Goal: Transaction & Acquisition: Purchase product/service

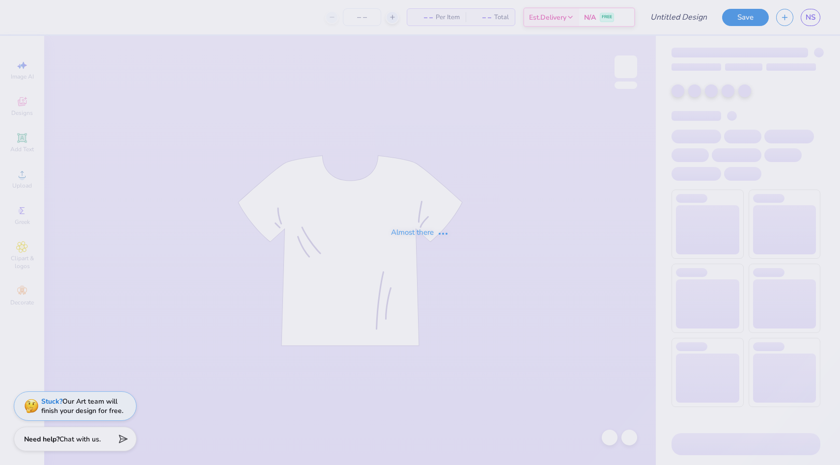
type input "Beta Theta Pi Camping trip"
type input "100"
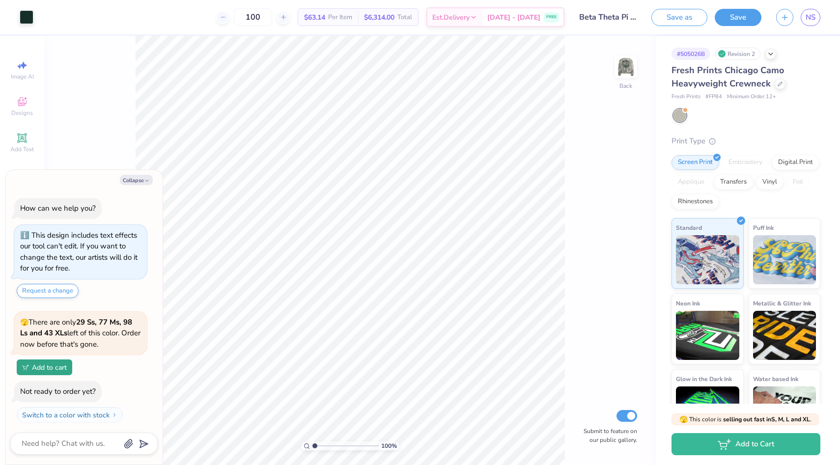
scroll to position [2, 0]
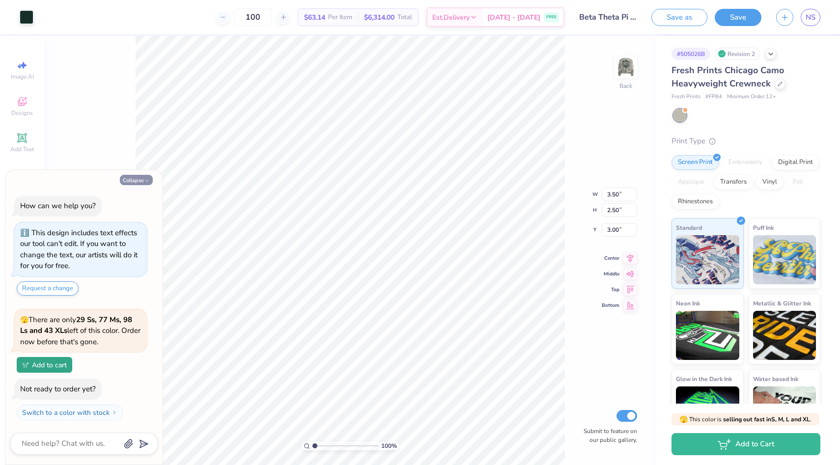
click at [133, 184] on button "Collapse" at bounding box center [136, 180] width 33 height 10
type textarea "x"
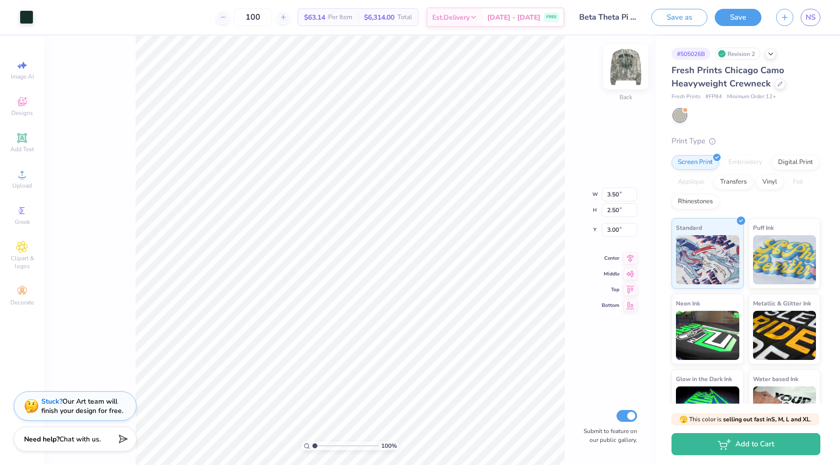
click at [629, 65] on img at bounding box center [625, 66] width 39 height 39
click at [614, 67] on img at bounding box center [625, 66] width 39 height 39
click at [621, 65] on img at bounding box center [625, 66] width 39 height 39
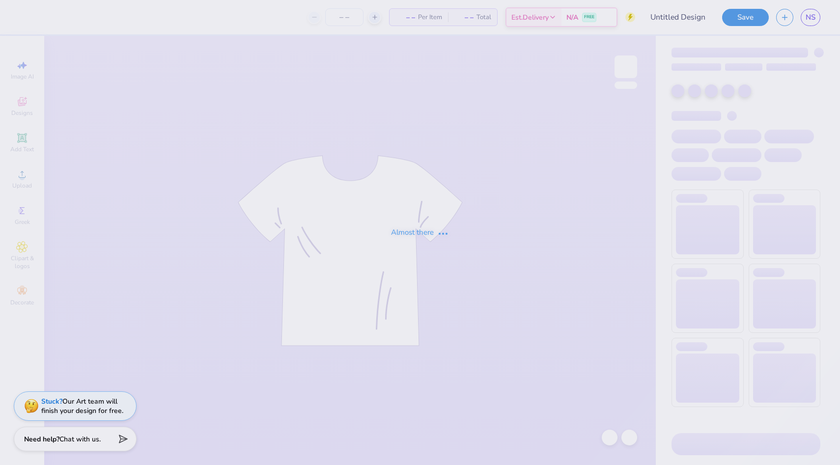
type input "100"
type input "Beta Theta Pi Camping trip"
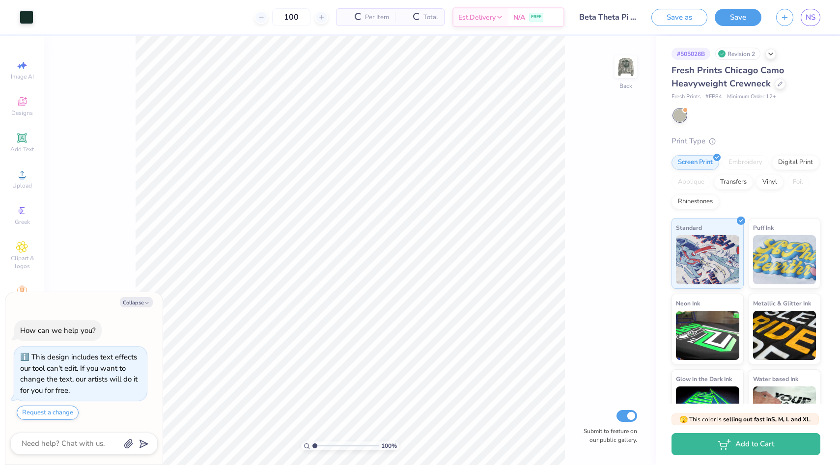
scroll to position [2, 0]
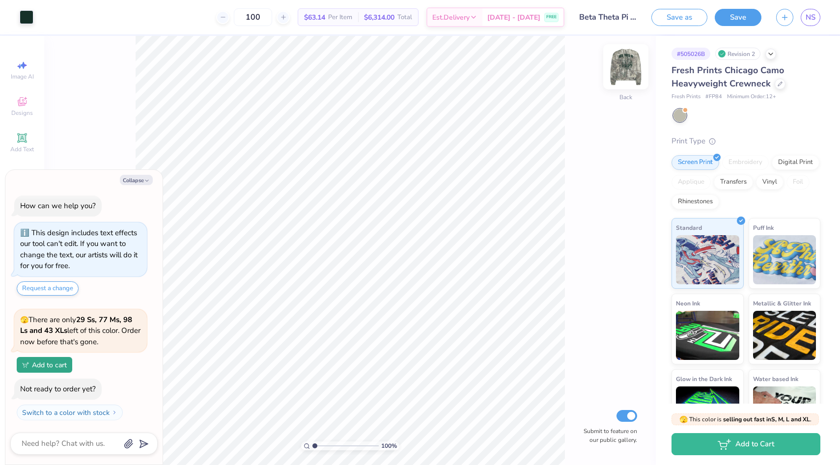
click at [628, 72] on img at bounding box center [625, 66] width 39 height 39
click at [127, 178] on button "Collapse" at bounding box center [136, 180] width 33 height 10
type textarea "x"
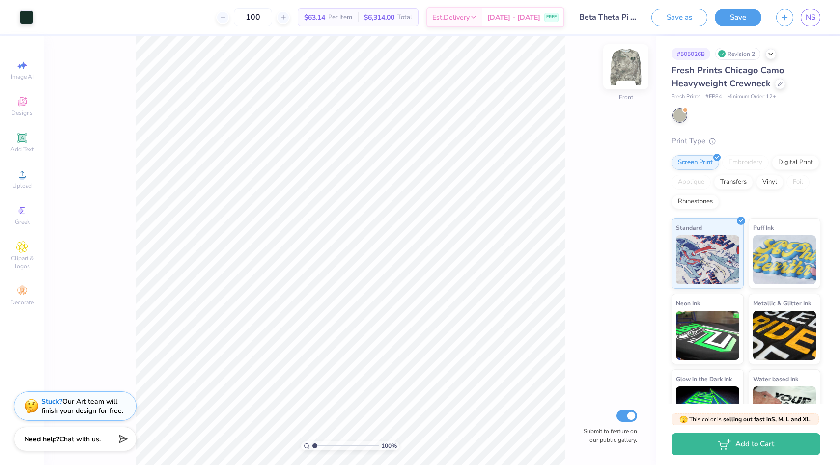
click at [623, 66] on img at bounding box center [625, 66] width 39 height 39
type input "0.94"
type input "2.47"
type input "3.00"
type input "2.06"
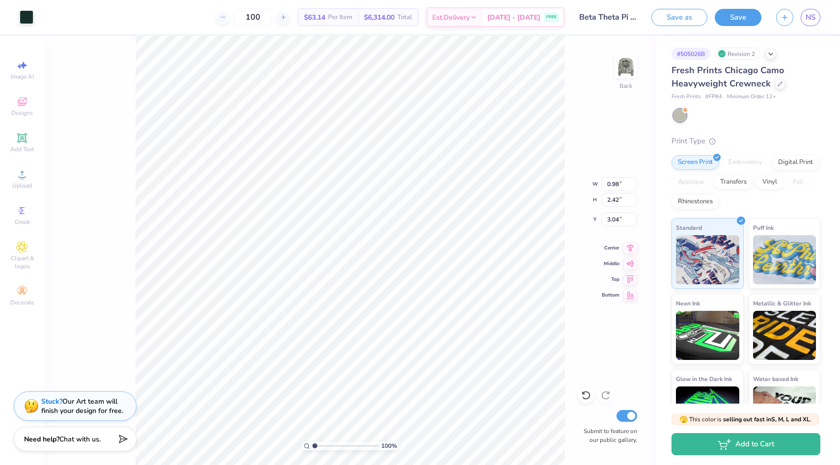
type input "2.47"
type input "3.00"
click at [17, 104] on icon at bounding box center [22, 102] width 12 height 12
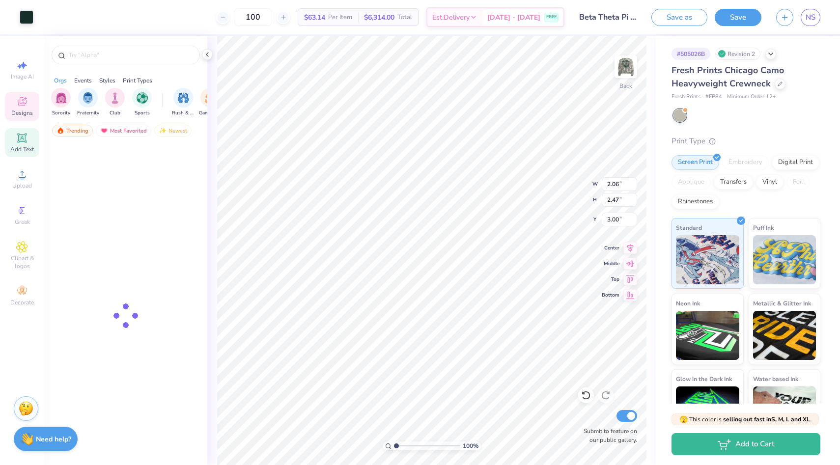
click at [20, 135] on icon at bounding box center [21, 137] width 7 height 7
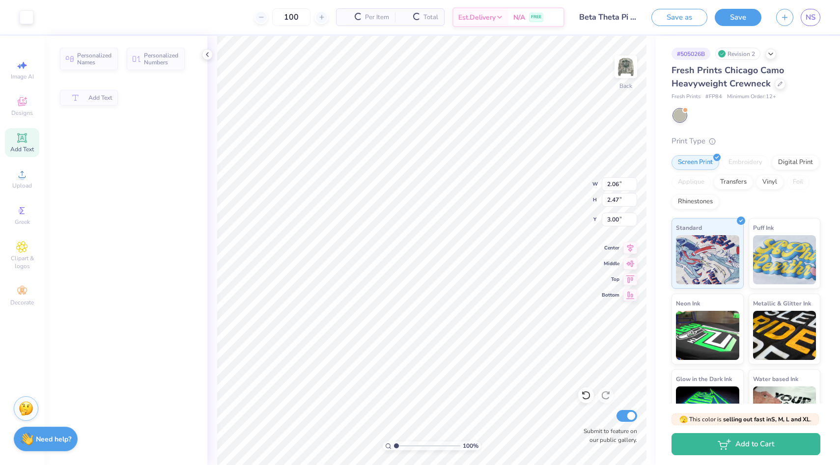
type input "6.13"
type input "1.78"
type input "9.86"
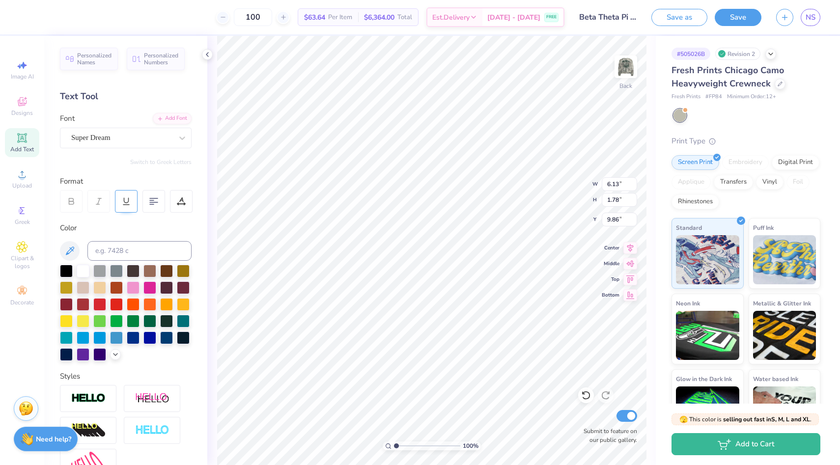
type textarea "TET"
click at [16, 102] on icon at bounding box center [22, 102] width 12 height 12
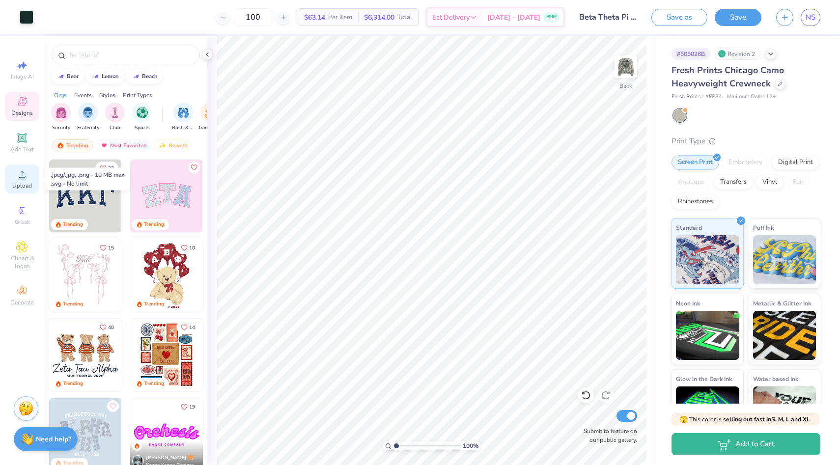
click at [18, 177] on icon at bounding box center [22, 175] width 12 height 12
click at [19, 185] on span "Upload" at bounding box center [22, 186] width 20 height 8
click at [19, 215] on icon at bounding box center [22, 211] width 12 height 12
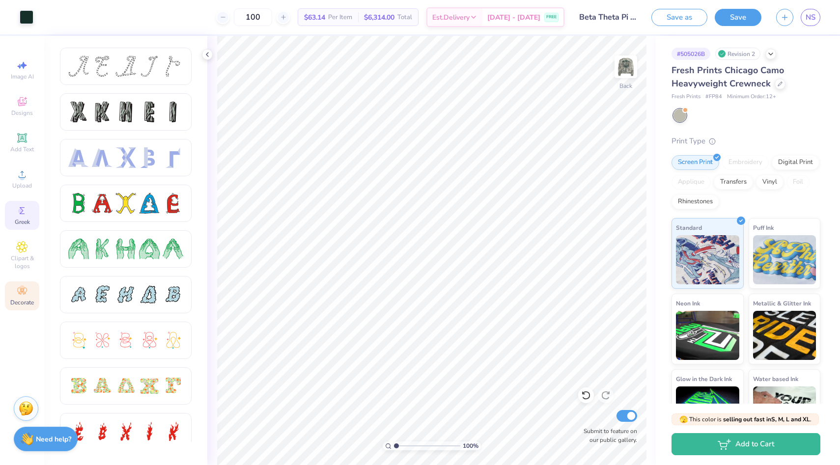
click at [20, 305] on span "Decorate" at bounding box center [22, 303] width 24 height 8
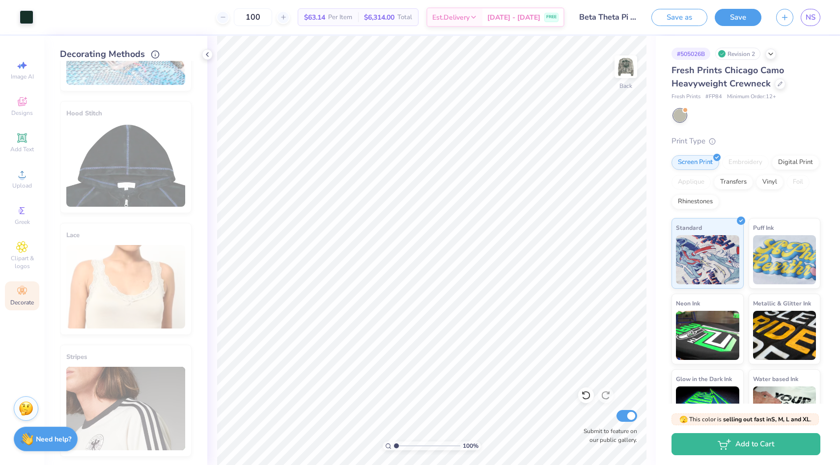
scroll to position [0, 0]
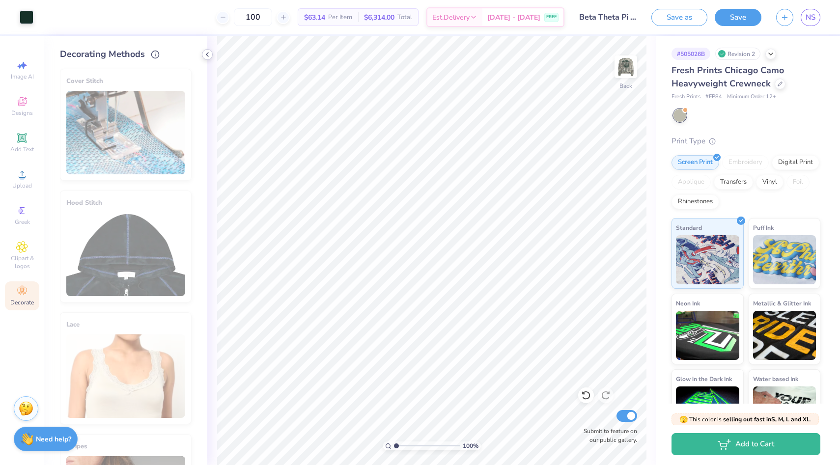
click at [206, 54] on icon at bounding box center [207, 55] width 8 height 8
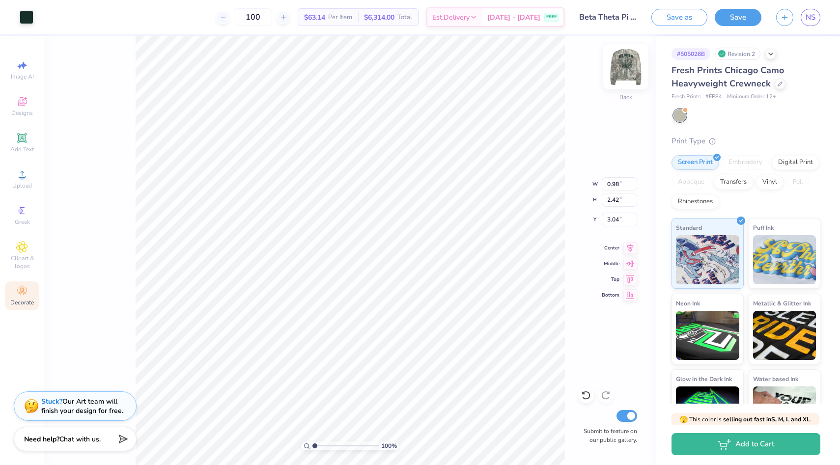
click at [627, 70] on img at bounding box center [625, 66] width 39 height 39
type input "12.37"
type input "9.22"
type input "6.06"
click at [20, 107] on icon at bounding box center [22, 102] width 12 height 12
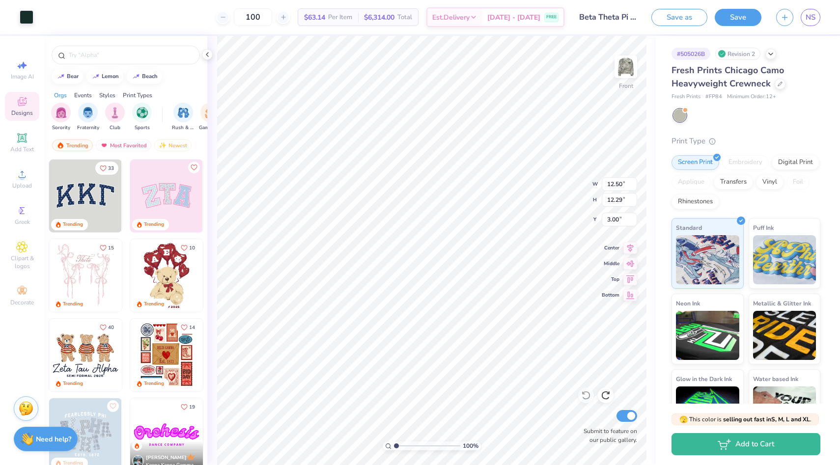
click at [24, 107] on icon at bounding box center [22, 102] width 12 height 12
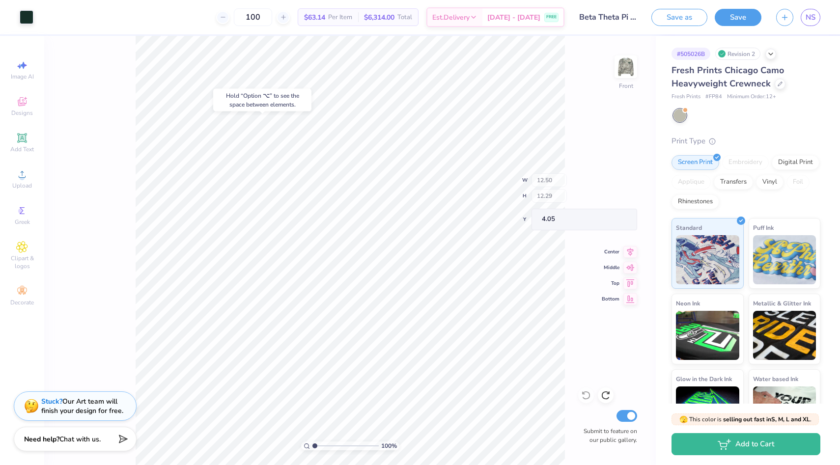
type input "4.05"
click at [685, 113] on div at bounding box center [680, 115] width 13 height 13
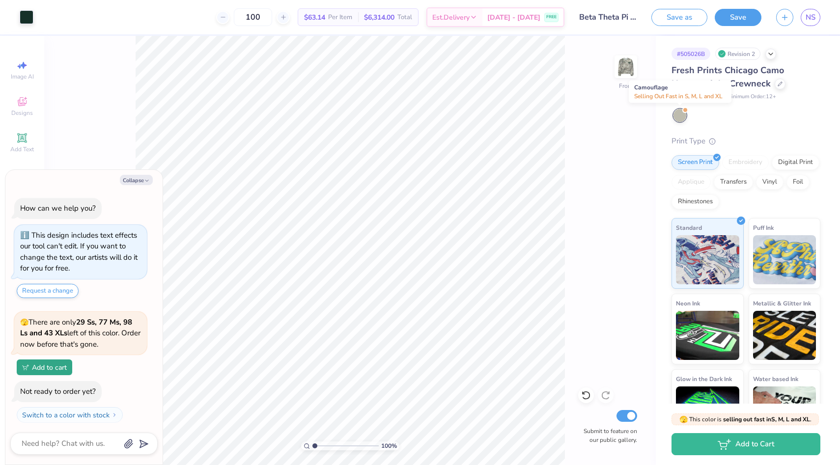
scroll to position [127, 0]
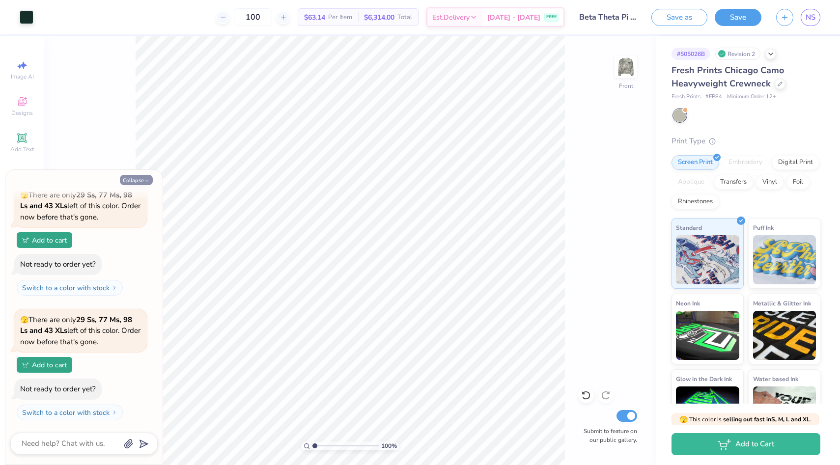
click at [130, 181] on button "Collapse" at bounding box center [136, 180] width 33 height 10
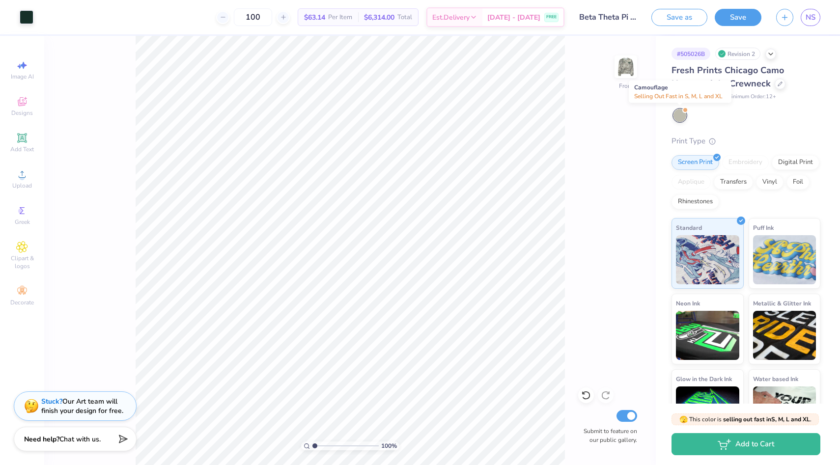
click at [686, 110] on div at bounding box center [686, 110] width 4 height 4
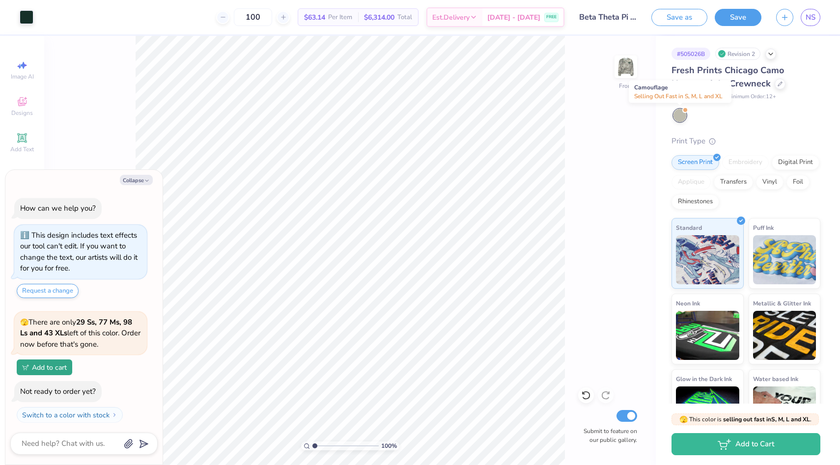
scroll to position [252, 0]
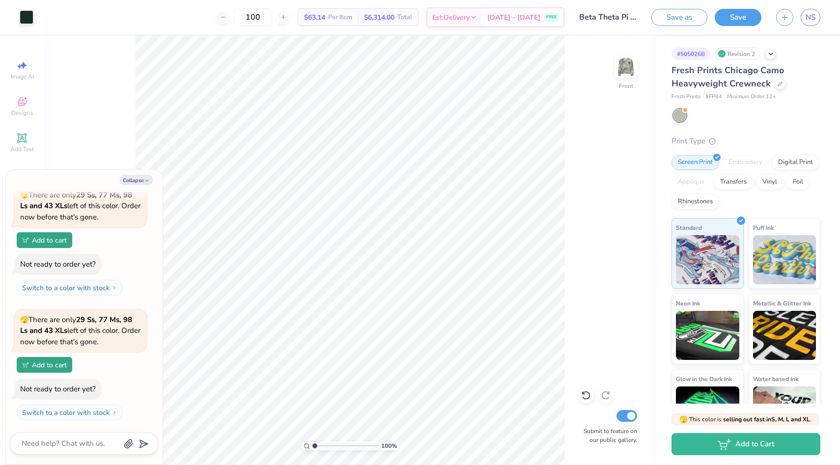
click at [574, 78] on div "100 % Front Submit to feature on our public gallery." at bounding box center [350, 251] width 612 height 430
click at [136, 181] on button "Collapse" at bounding box center [136, 180] width 33 height 10
type textarea "x"
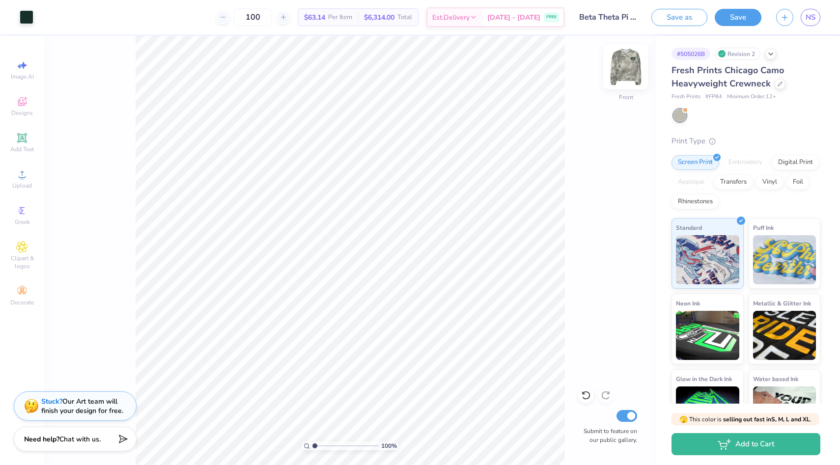
click at [624, 65] on img at bounding box center [625, 66] width 39 height 39
drag, startPoint x: 23, startPoint y: 70, endPoint x: 29, endPoint y: 112, distance: 42.3
click at [23, 70] on icon at bounding box center [22, 65] width 12 height 12
click at [29, 112] on span "Designs" at bounding box center [22, 113] width 22 height 8
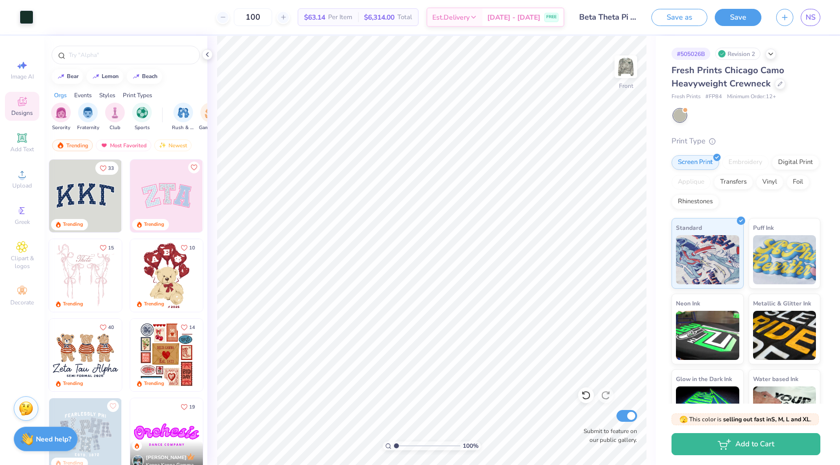
click at [22, 99] on icon at bounding box center [22, 102] width 12 height 12
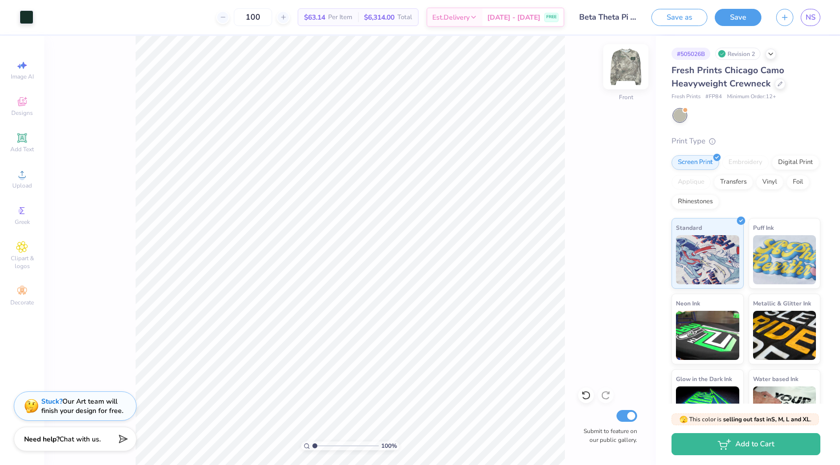
click at [629, 70] on img at bounding box center [625, 66] width 39 height 39
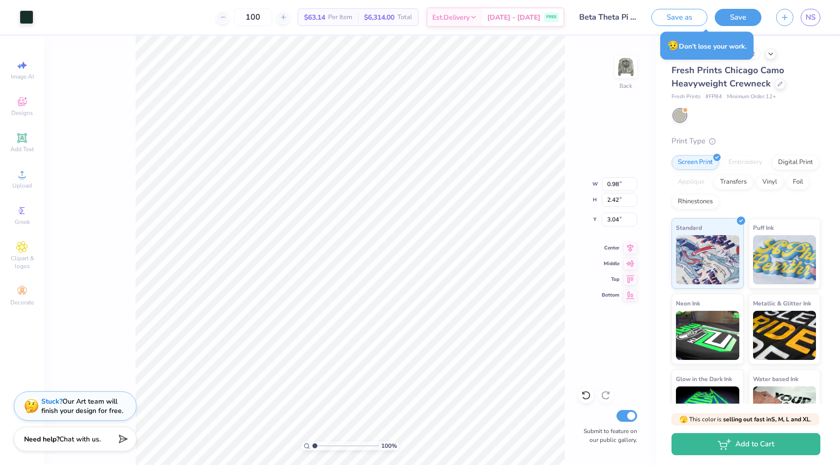
type input "2.06"
type input "2.47"
type input "3.00"
type input "2.06"
type input "2.47"
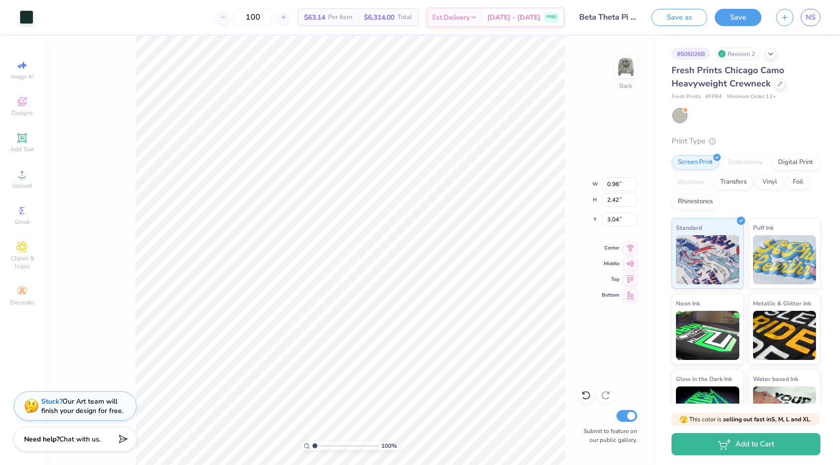
type input "3.00"
click at [27, 19] on div at bounding box center [27, 16] width 14 height 14
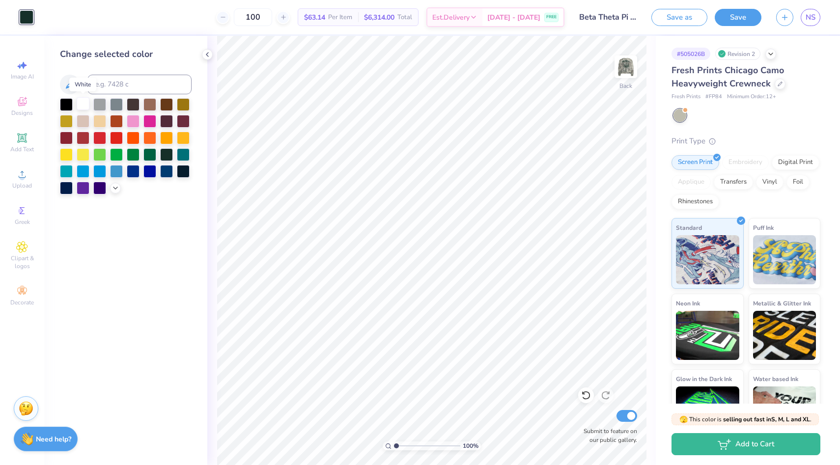
click at [81, 104] on div at bounding box center [83, 103] width 13 height 13
click at [210, 56] on icon at bounding box center [207, 55] width 8 height 8
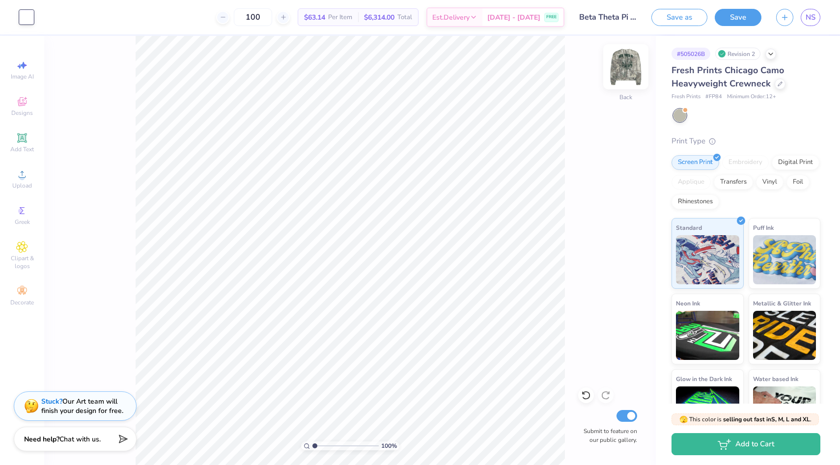
click at [622, 59] on img at bounding box center [625, 66] width 39 height 39
click at [26, 15] on div at bounding box center [27, 16] width 14 height 14
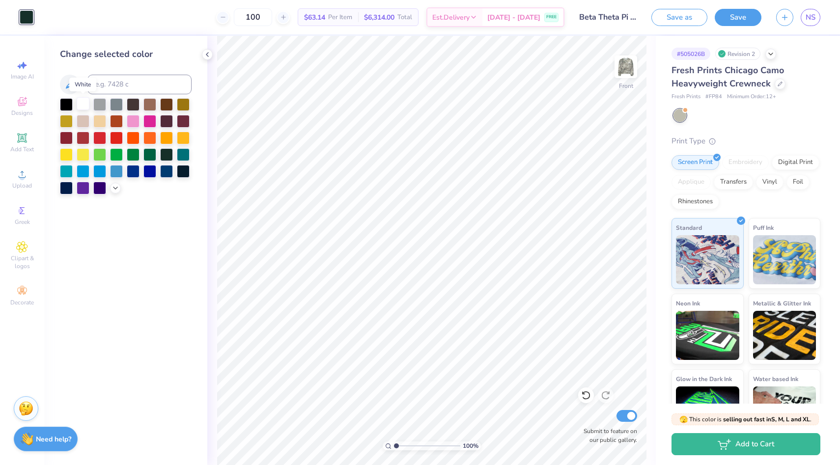
click at [80, 102] on div at bounding box center [83, 103] width 13 height 13
click at [82, 105] on div at bounding box center [83, 103] width 13 height 13
click at [209, 55] on icon at bounding box center [207, 55] width 8 height 8
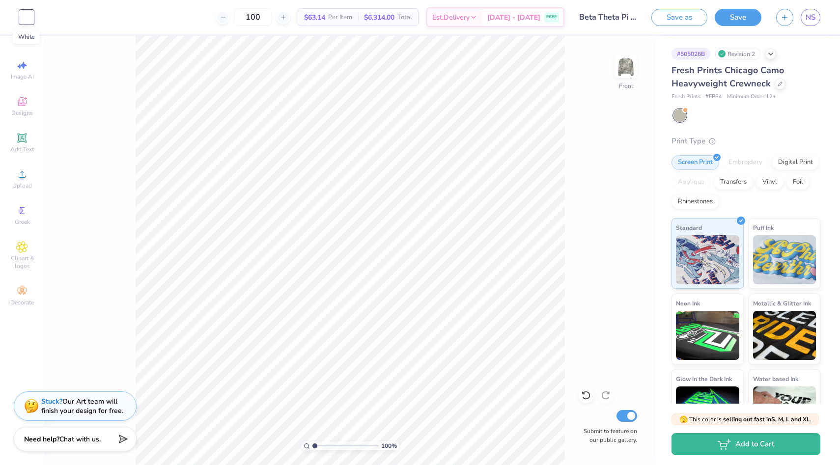
click at [26, 18] on div at bounding box center [27, 17] width 14 height 14
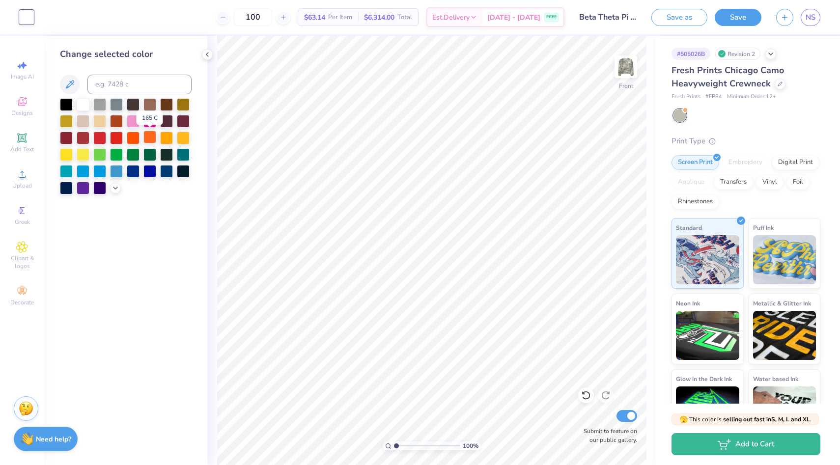
click at [148, 140] on div at bounding box center [149, 137] width 13 height 13
click at [167, 137] on div at bounding box center [166, 137] width 13 height 13
click at [64, 104] on div at bounding box center [66, 103] width 13 height 13
click at [82, 138] on div at bounding box center [83, 137] width 13 height 13
click at [166, 118] on div at bounding box center [166, 120] width 13 height 13
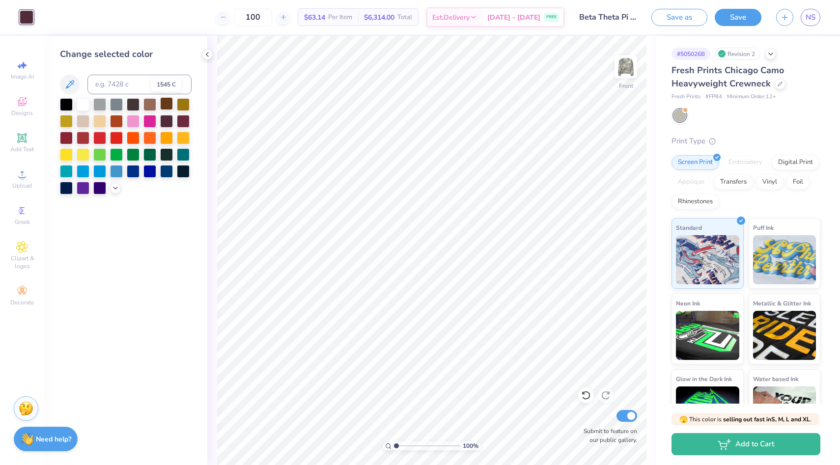
click at [164, 105] on div at bounding box center [166, 103] width 13 height 13
click at [149, 107] on div at bounding box center [149, 103] width 13 height 13
click at [70, 86] on icon at bounding box center [70, 85] width 12 height 12
click at [203, 52] on icon at bounding box center [207, 55] width 8 height 8
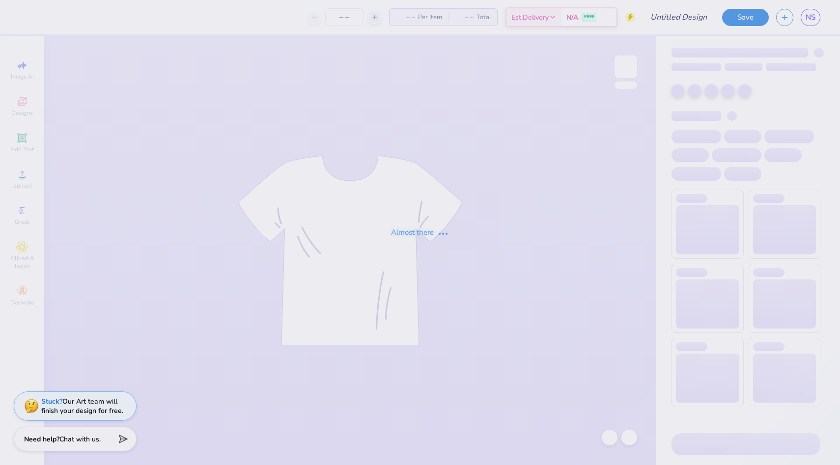
type input "100"
type input "Beta Theta Pi Camping trip"
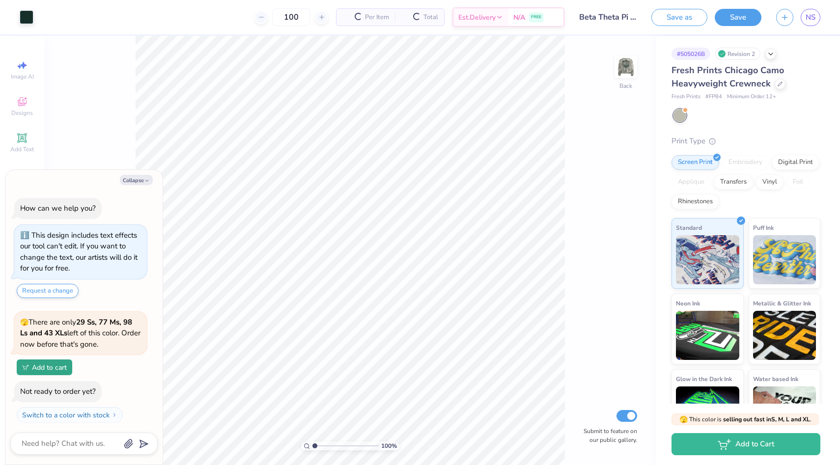
scroll to position [2, 0]
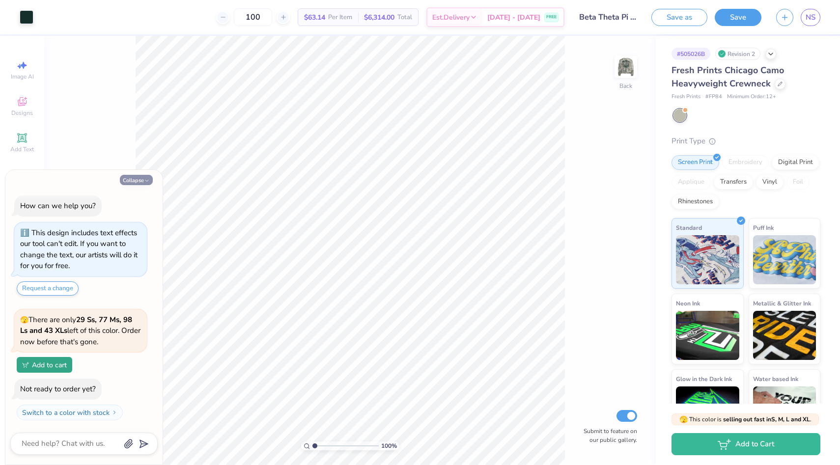
click at [125, 178] on button "Collapse" at bounding box center [136, 180] width 33 height 10
type textarea "x"
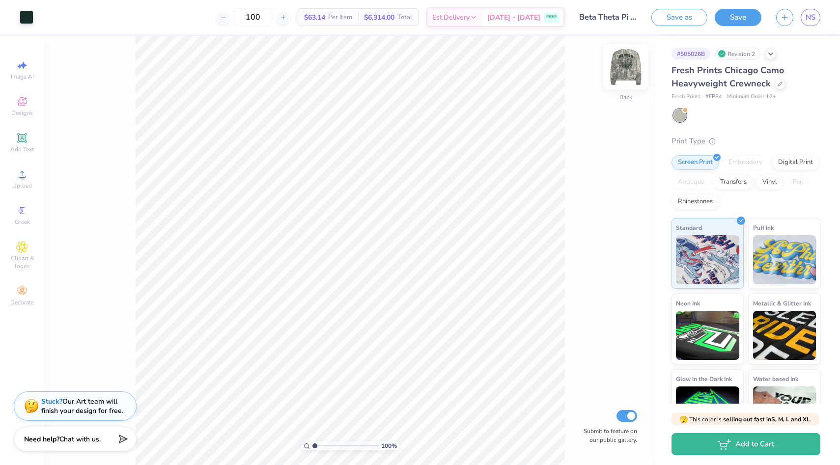
click at [626, 69] on img at bounding box center [625, 66] width 39 height 39
click at [633, 74] on img at bounding box center [625, 66] width 39 height 39
click at [25, 14] on div at bounding box center [27, 16] width 14 height 14
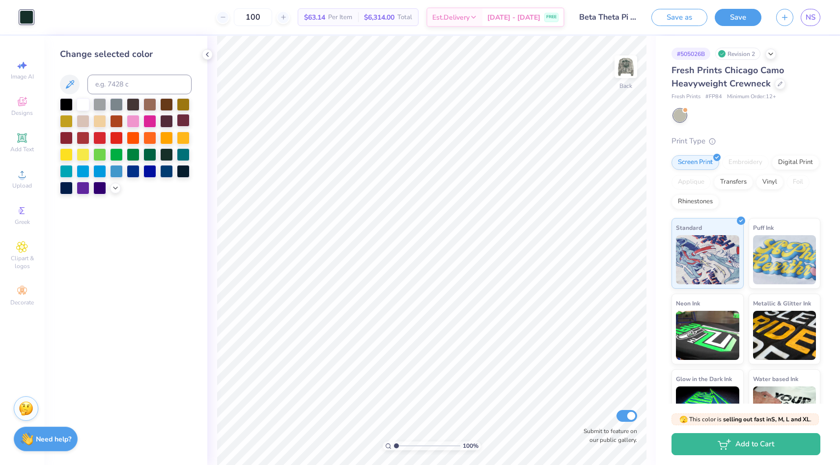
click at [185, 122] on div at bounding box center [183, 120] width 13 height 13
click at [64, 137] on div at bounding box center [66, 137] width 13 height 13
click at [185, 121] on div at bounding box center [183, 120] width 13 height 13
click at [615, 61] on img at bounding box center [625, 66] width 39 height 39
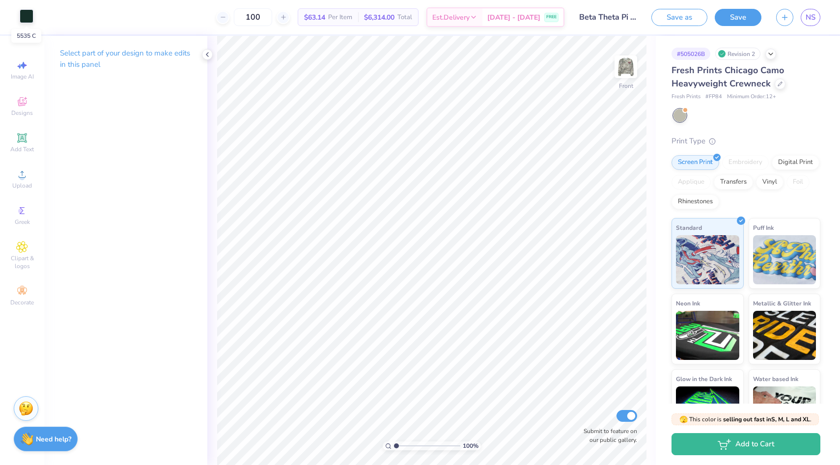
click at [32, 18] on div at bounding box center [27, 16] width 14 height 14
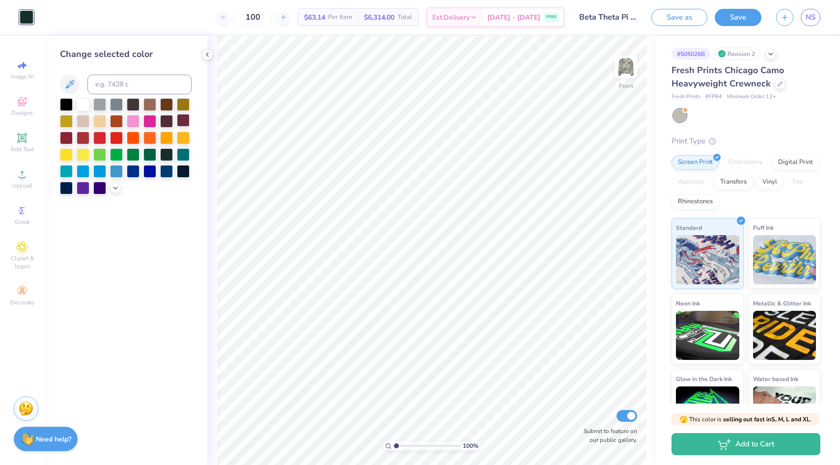
click at [177, 121] on div at bounding box center [183, 120] width 13 height 13
click at [171, 121] on div at bounding box center [166, 120] width 13 height 13
click at [631, 67] on img at bounding box center [625, 66] width 39 height 39
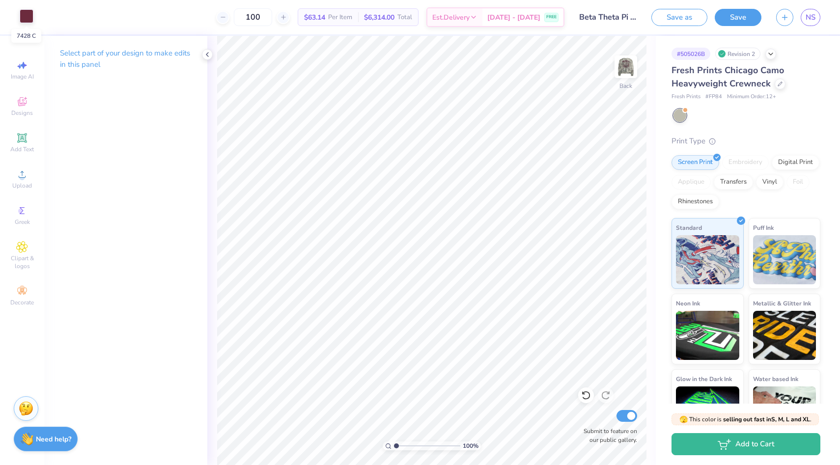
click at [28, 14] on div at bounding box center [27, 16] width 14 height 14
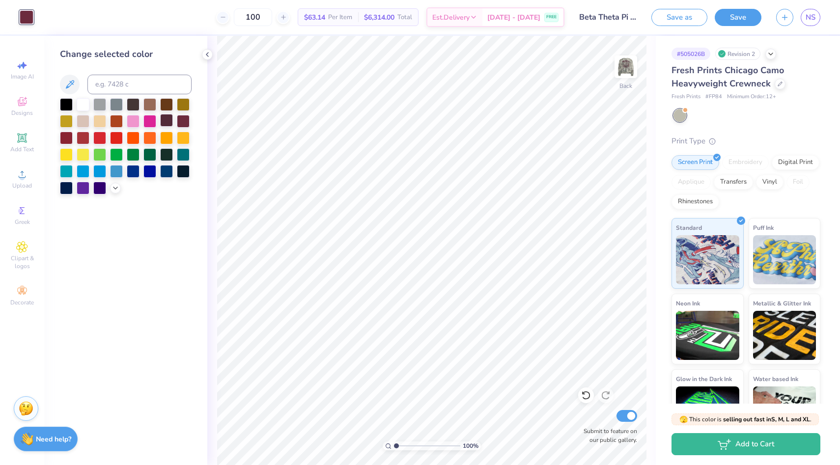
click at [167, 117] on div at bounding box center [166, 120] width 13 height 13
click at [207, 52] on icon at bounding box center [207, 55] width 8 height 8
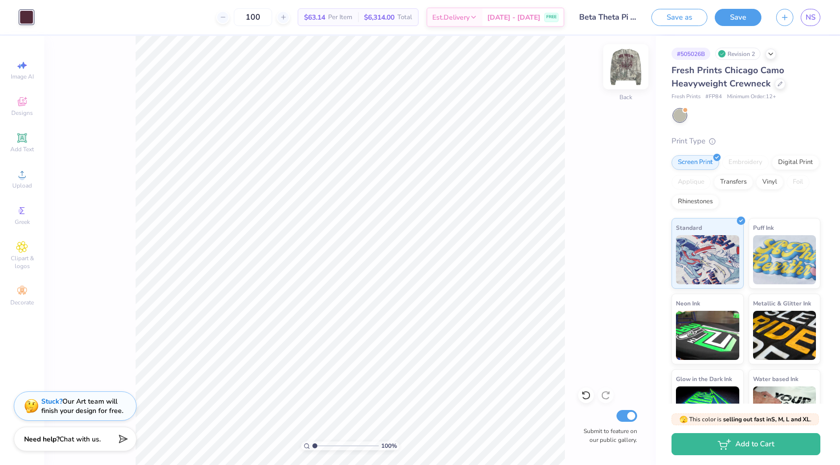
click at [624, 67] on img at bounding box center [625, 66] width 39 height 39
